Goal: Task Accomplishment & Management: Use online tool/utility

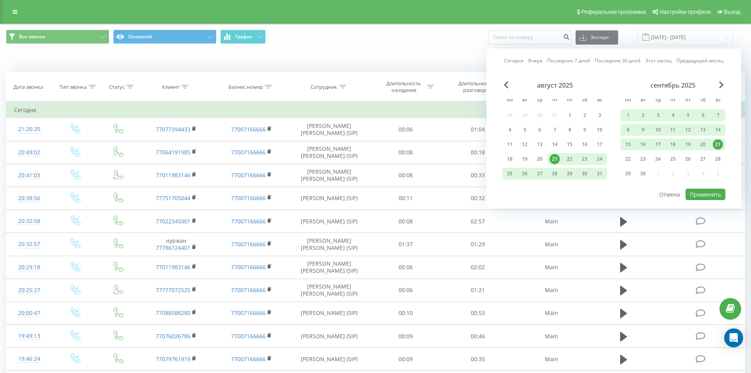
click at [522, 59] on link "Сегодня" at bounding box center [513, 60] width 19 height 7
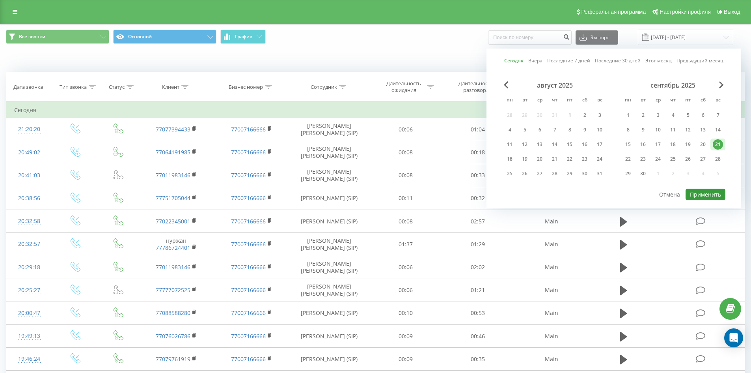
click at [700, 192] on button "Применить" at bounding box center [706, 194] width 40 height 11
type input "[DATE] - [DATE]"
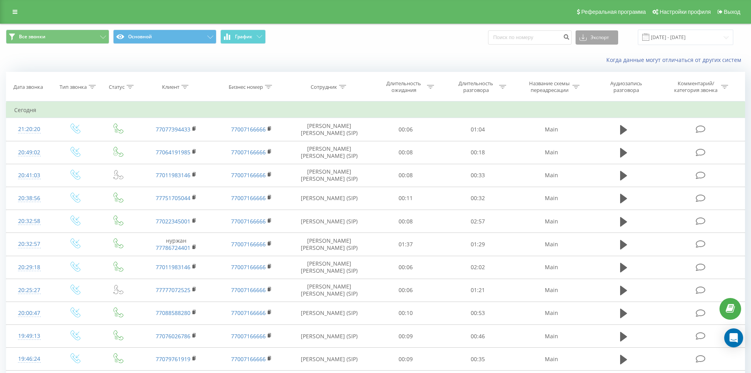
click at [598, 37] on button "Экспорт" at bounding box center [597, 37] width 43 height 14
click at [589, 86] on div ".xlsx" at bounding box center [597, 80] width 42 height 14
